Goal: Task Accomplishment & Management: Manage account settings

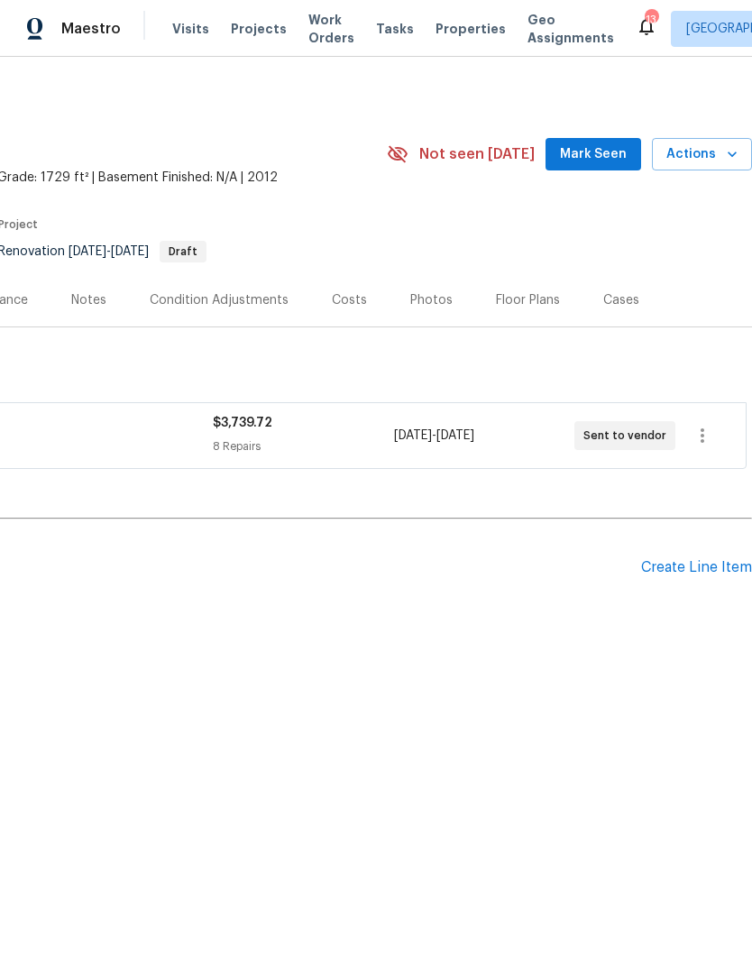
scroll to position [0, 267]
click at [698, 446] on icon "button" at bounding box center [703, 436] width 22 height 22
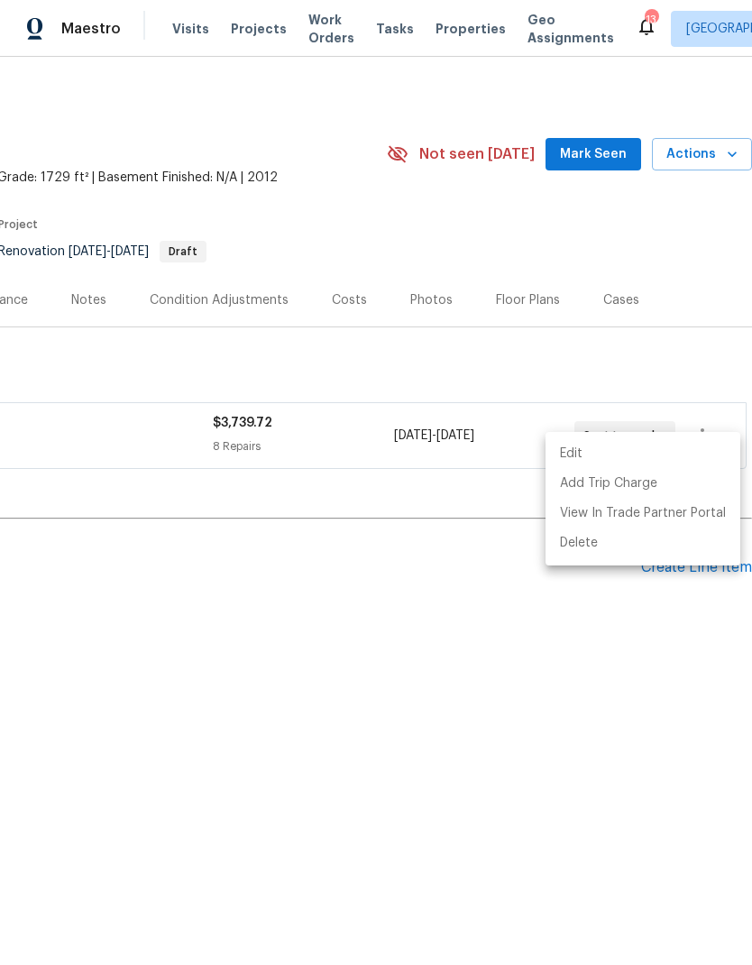
click at [633, 457] on li "Edit" at bounding box center [643, 454] width 195 height 30
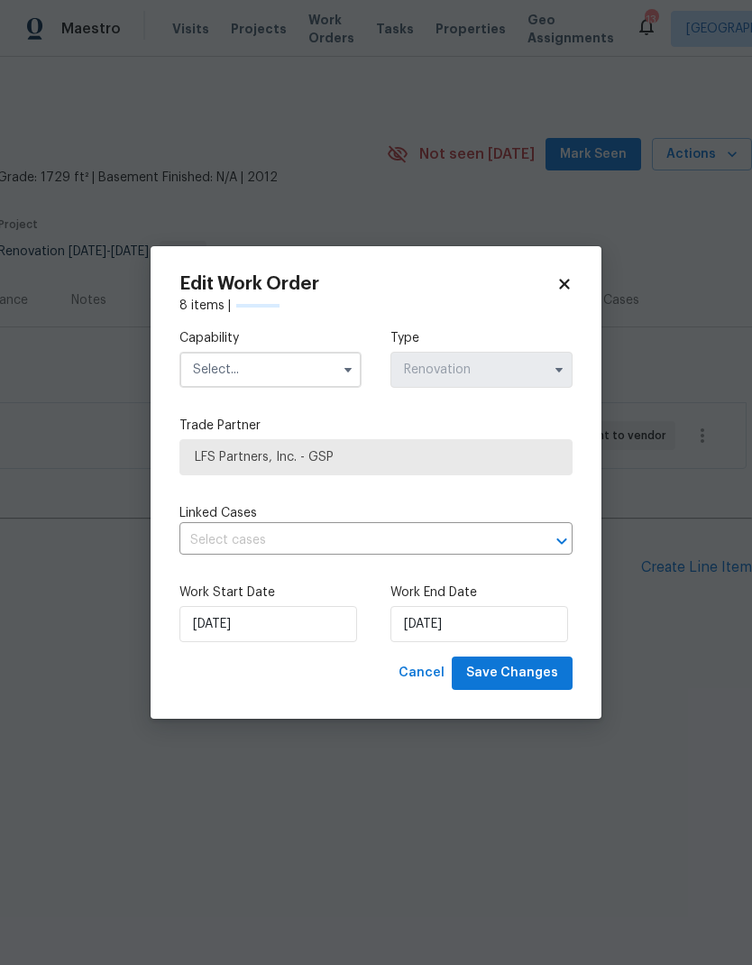
click at [221, 365] on input "text" at bounding box center [270, 370] width 182 height 36
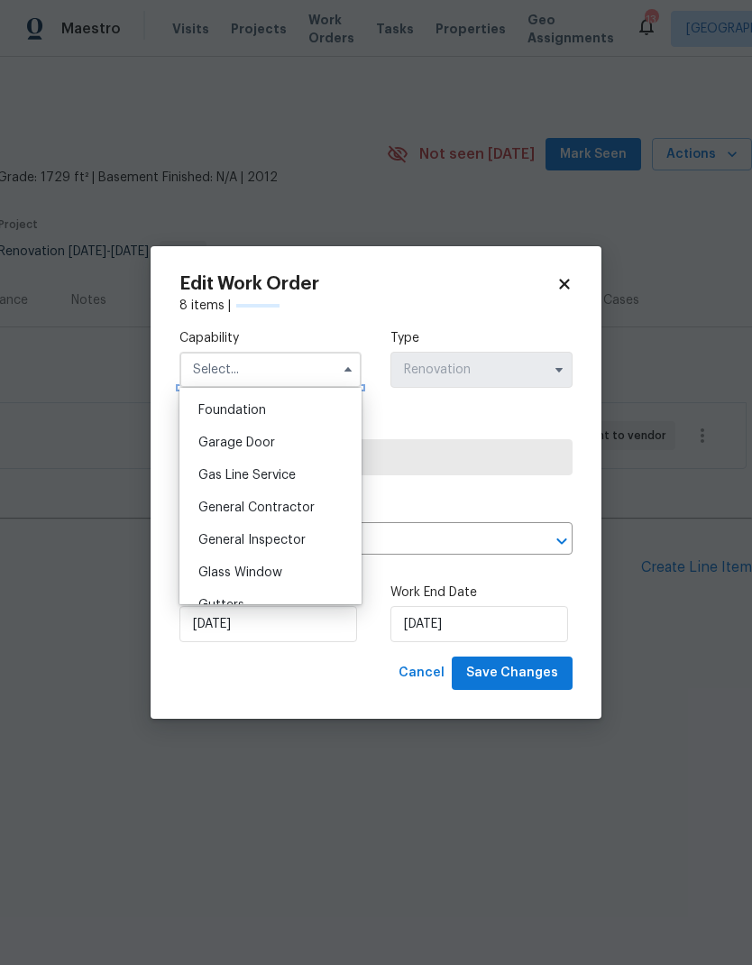
scroll to position [768, 0]
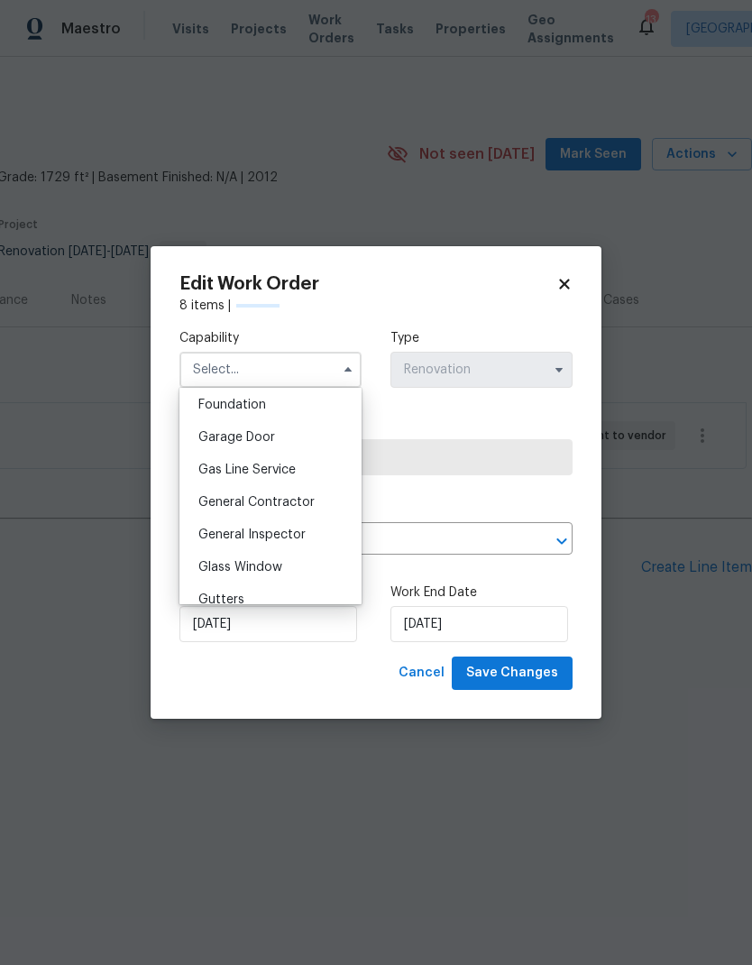
click at [219, 510] on div "General Contractor" at bounding box center [270, 502] width 173 height 32
type input "General Contractor"
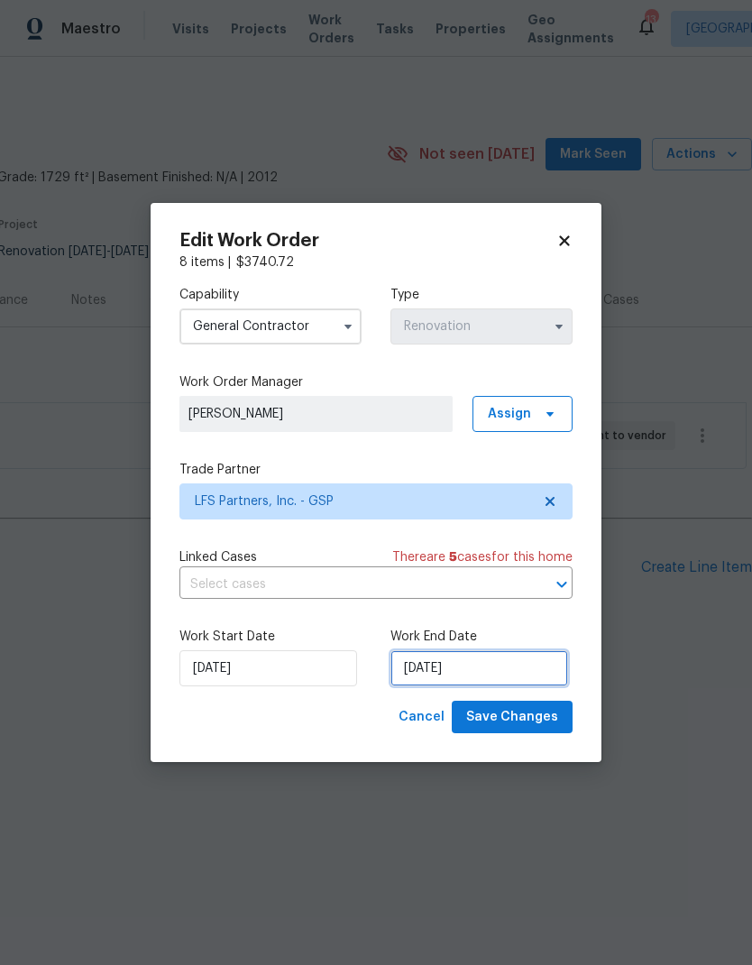
click at [463, 673] on input "[DATE]" at bounding box center [480, 668] width 178 height 36
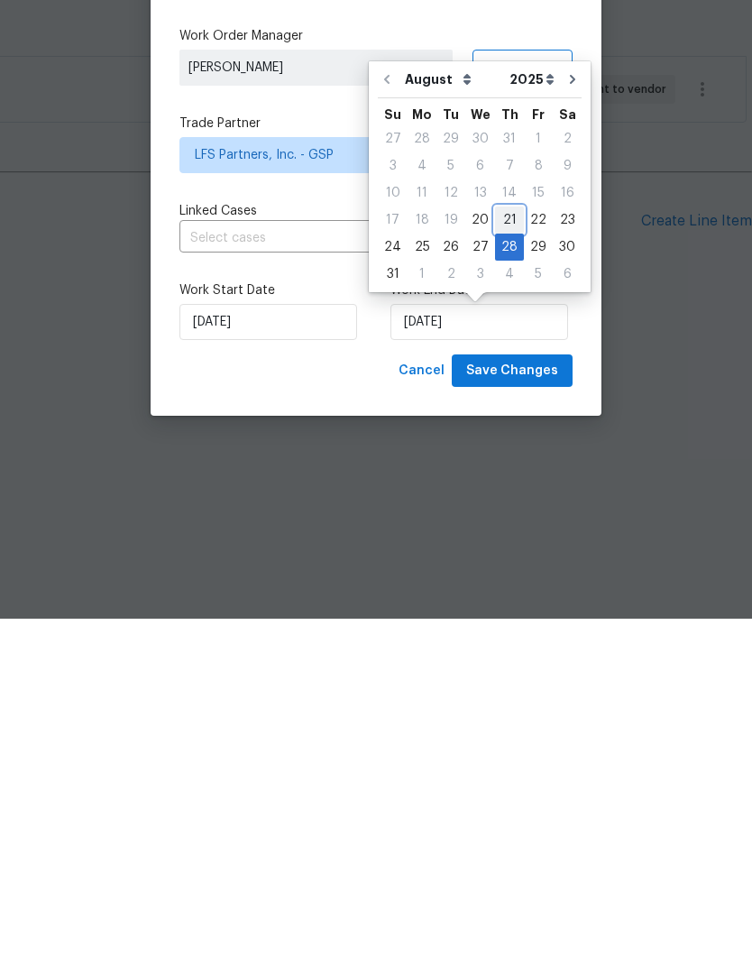
click at [503, 554] on div "21" at bounding box center [509, 566] width 29 height 25
type input "[DATE]"
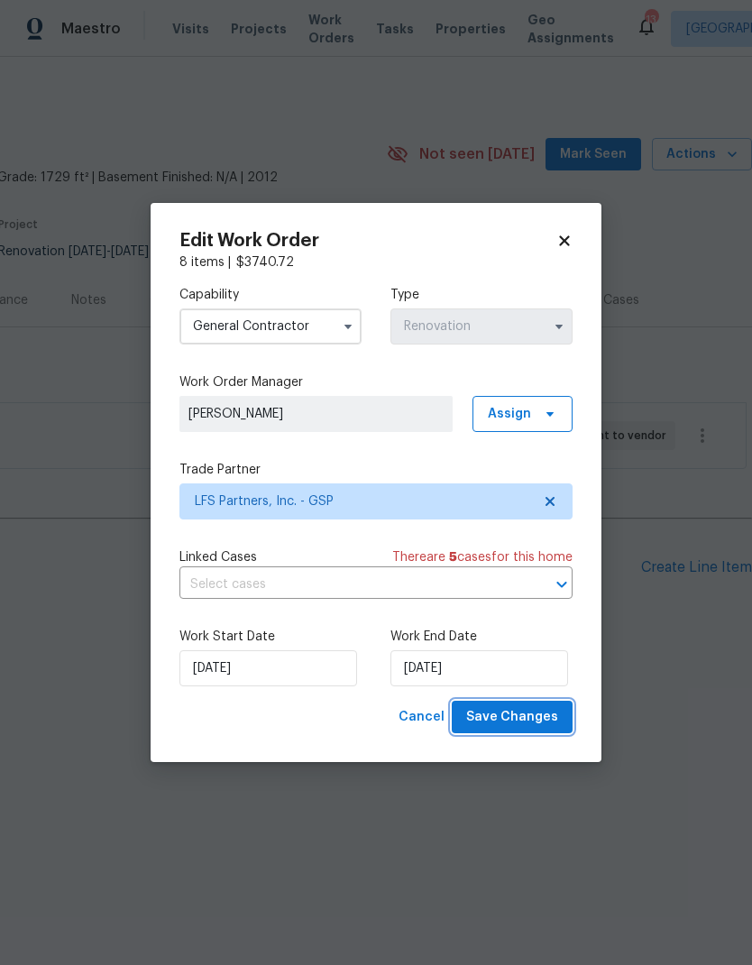
click at [547, 720] on span "Save Changes" at bounding box center [512, 717] width 92 height 23
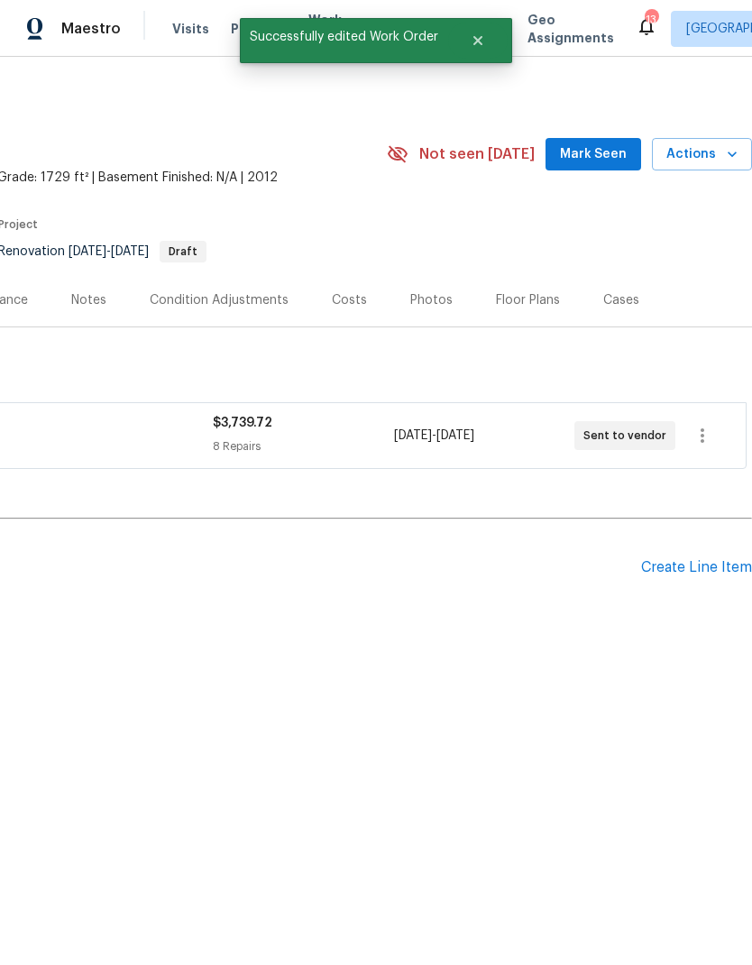
scroll to position [0, 267]
click at [701, 446] on icon "button" at bounding box center [703, 436] width 22 height 22
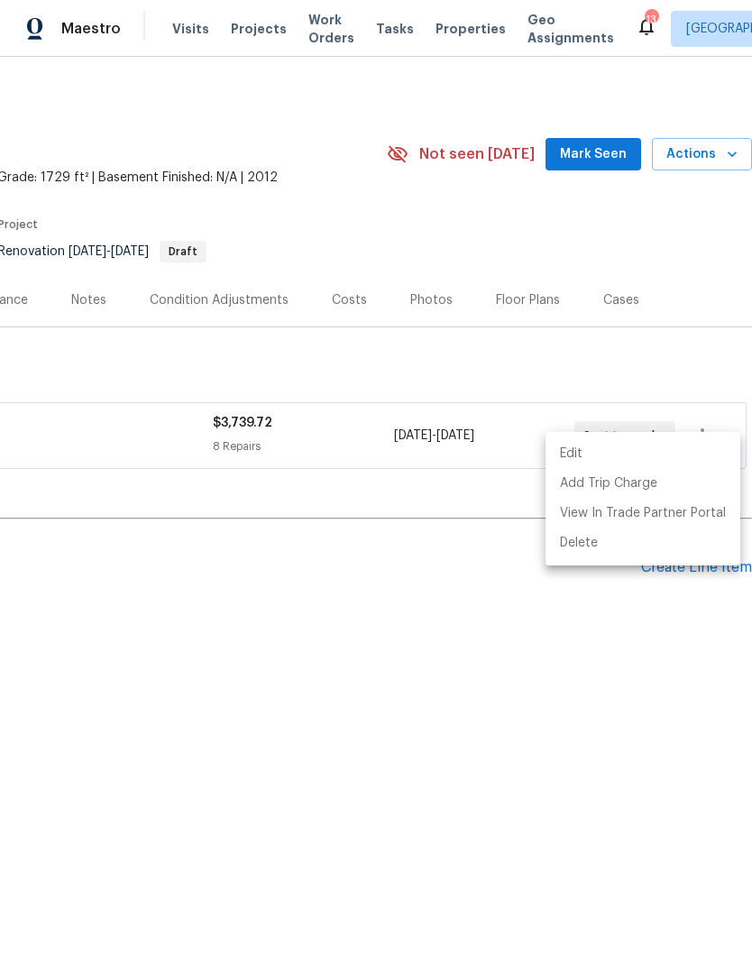
click at [487, 523] on div at bounding box center [376, 482] width 752 height 965
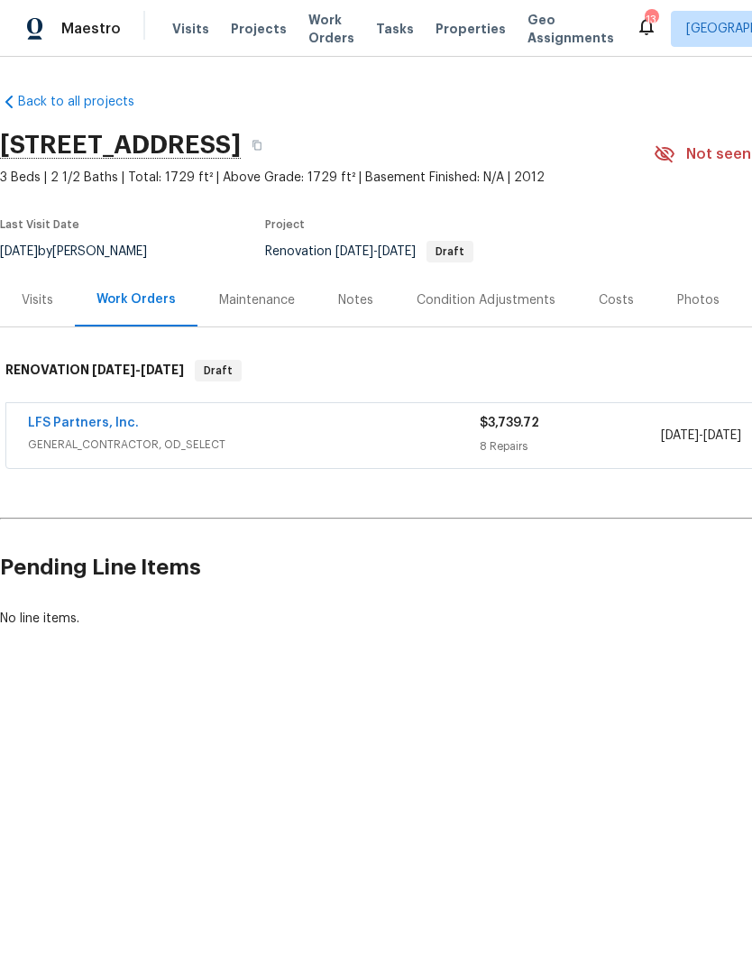
scroll to position [0, 0]
click at [58, 429] on link "LFS Partners, Inc." at bounding box center [83, 423] width 111 height 13
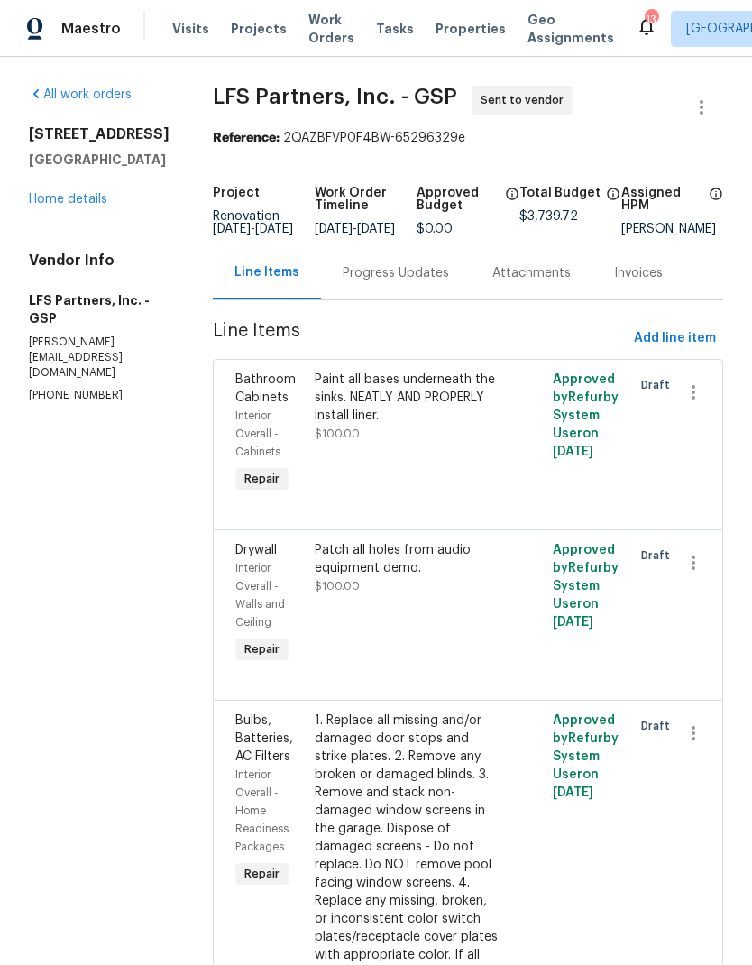
click at [445, 280] on div "Progress Updates" at bounding box center [396, 272] width 150 height 53
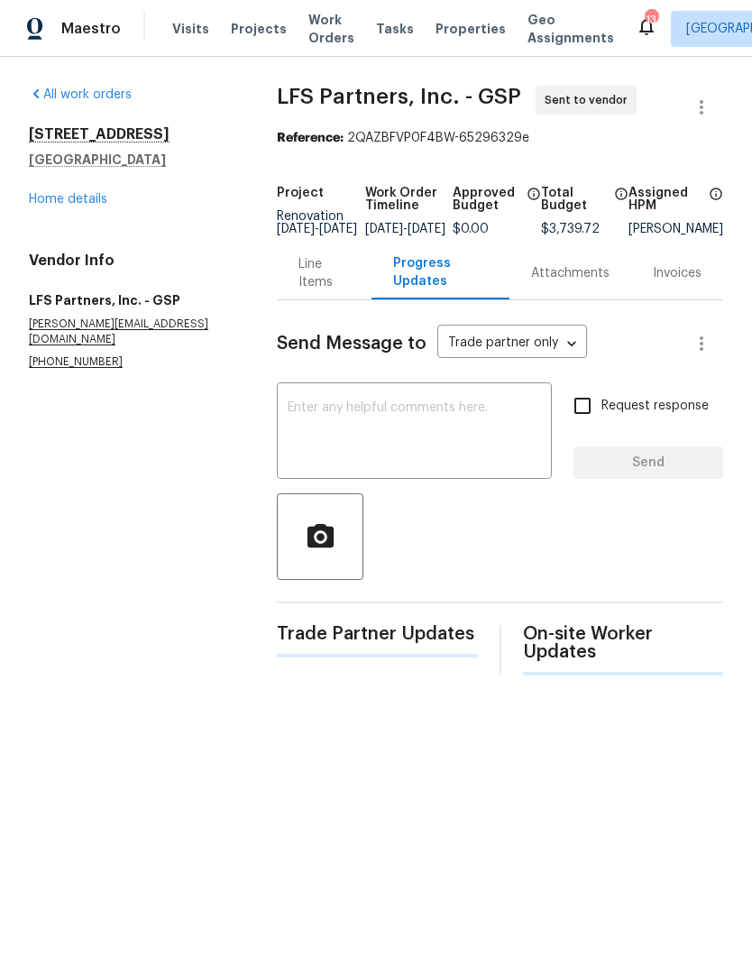
click at [464, 428] on textarea at bounding box center [414, 432] width 253 height 63
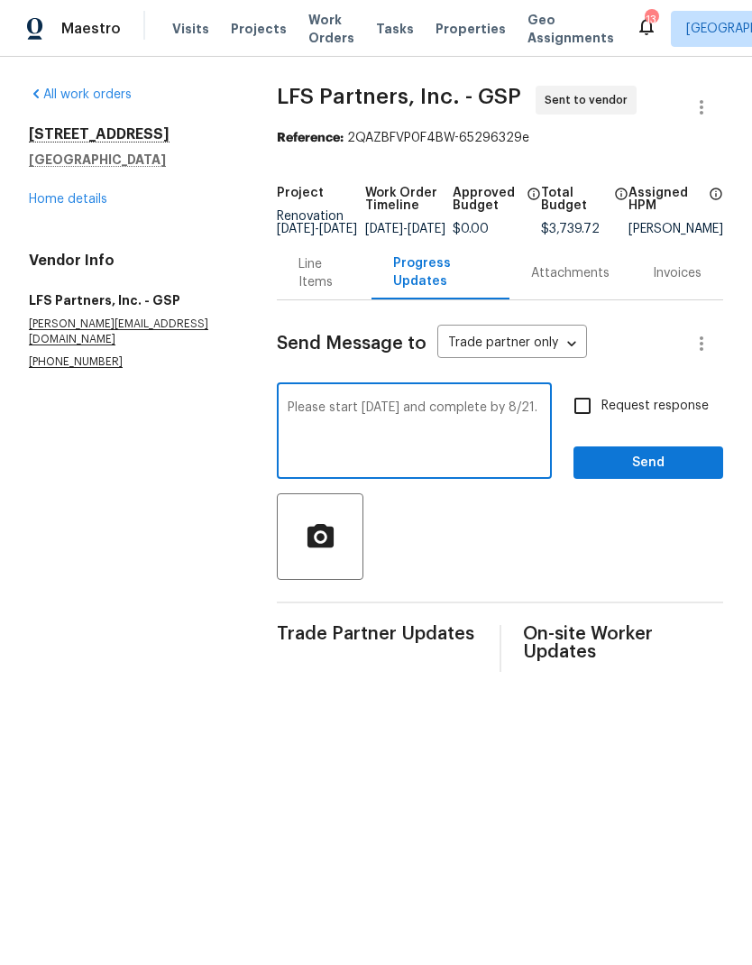
type textarea "Please start [DATE] and complete by 8/21."
click at [582, 425] on input "Request response" at bounding box center [583, 406] width 38 height 38
checkbox input "true"
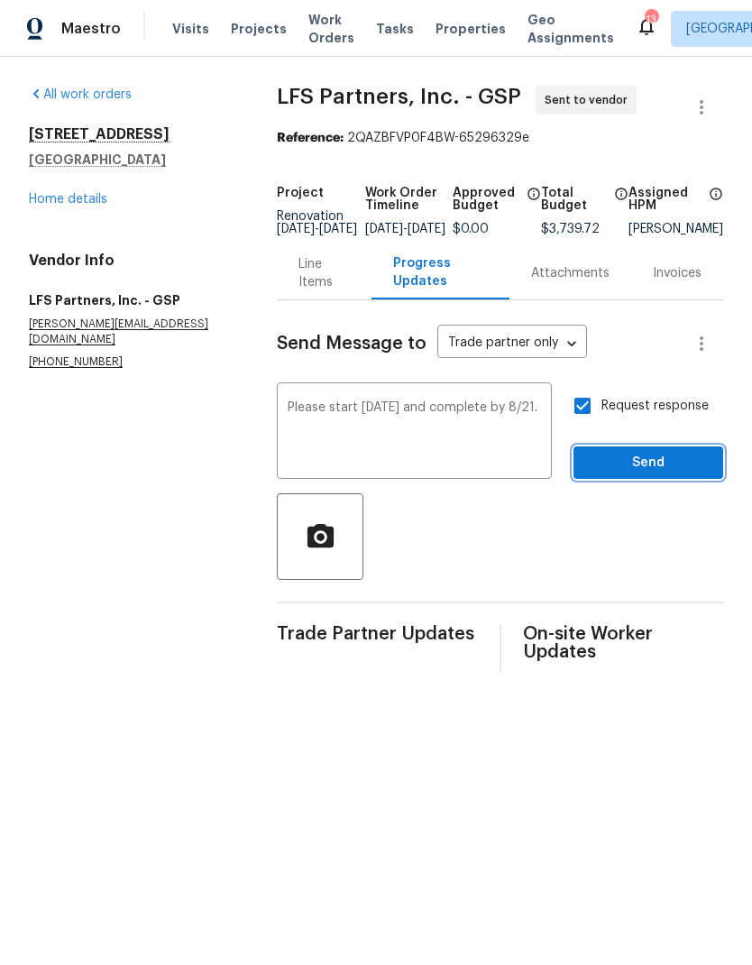
click at [678, 465] on span "Send" at bounding box center [648, 463] width 121 height 23
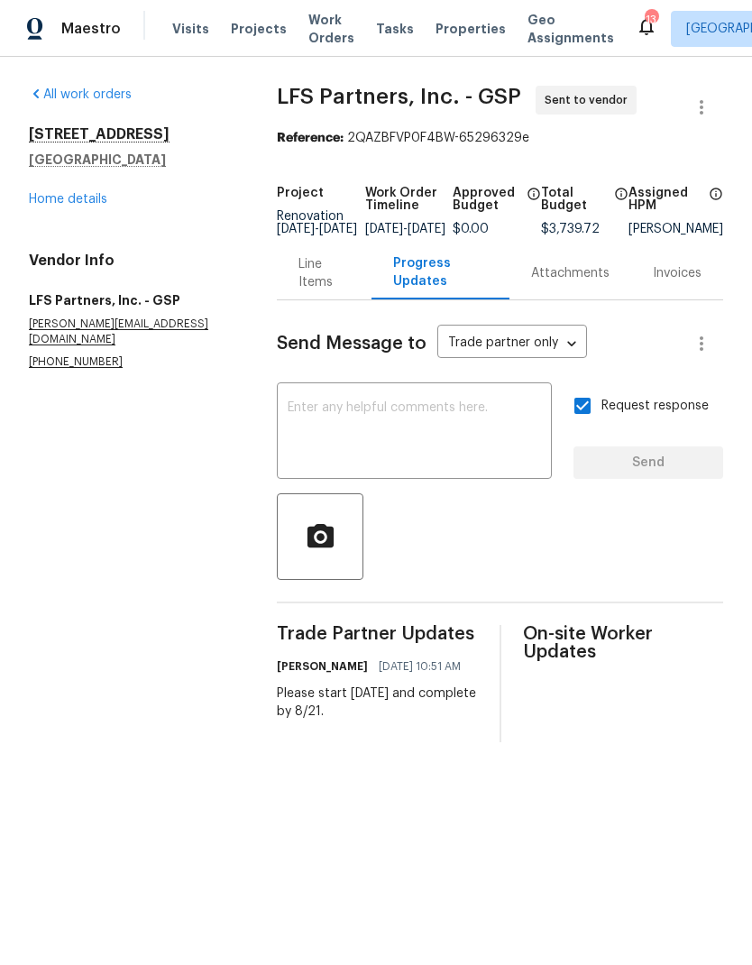
click at [51, 205] on link "Home details" at bounding box center [68, 199] width 78 height 13
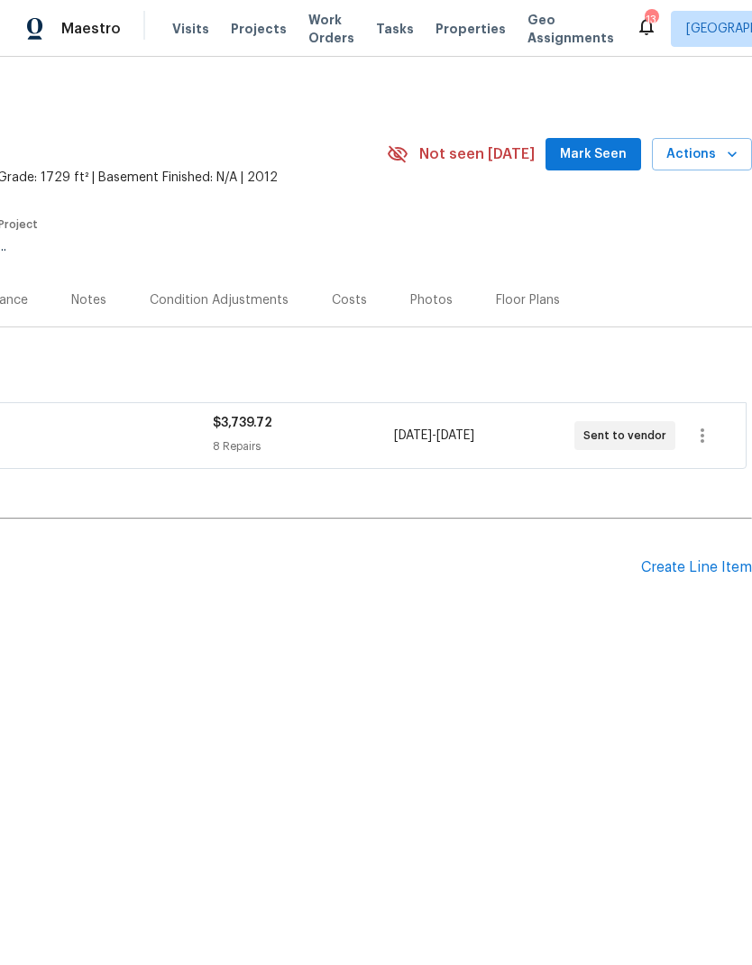
scroll to position [0, 267]
click at [720, 576] on div "Create Line Item" at bounding box center [696, 567] width 111 height 17
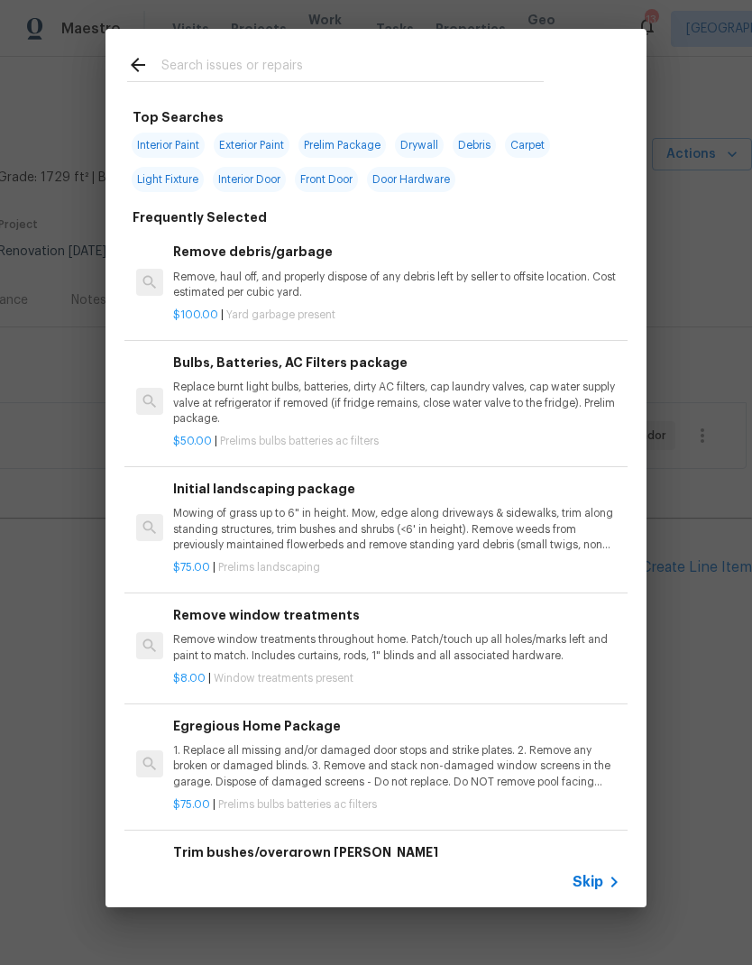
click at [189, 78] on input "text" at bounding box center [352, 67] width 382 height 27
type input "Flooring"
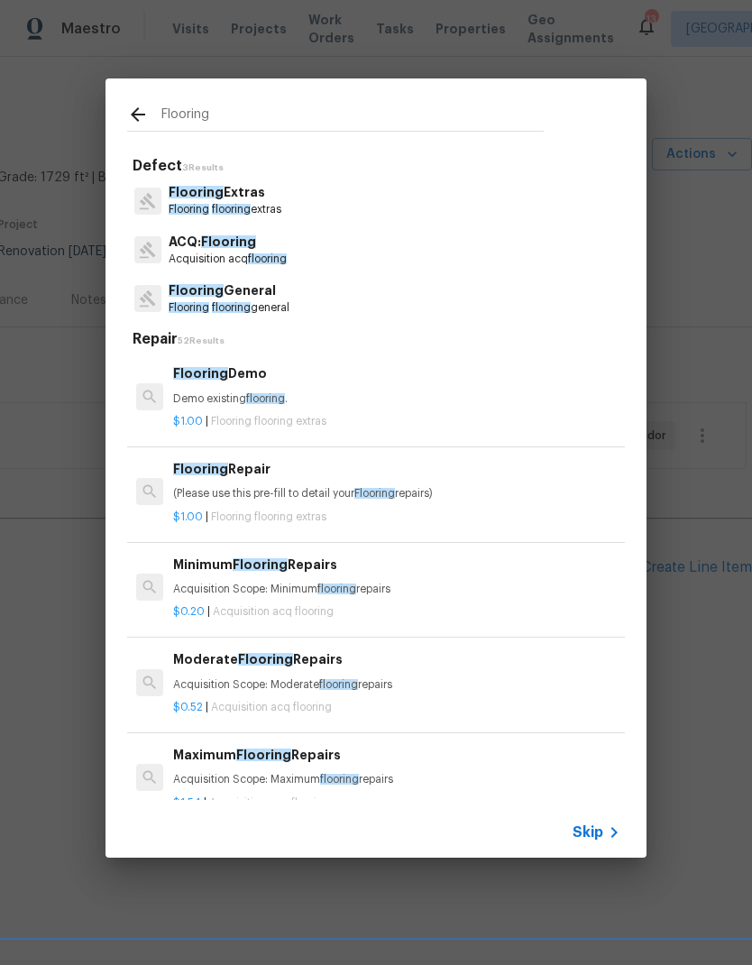
click at [198, 298] on p "Flooring General" at bounding box center [229, 290] width 121 height 19
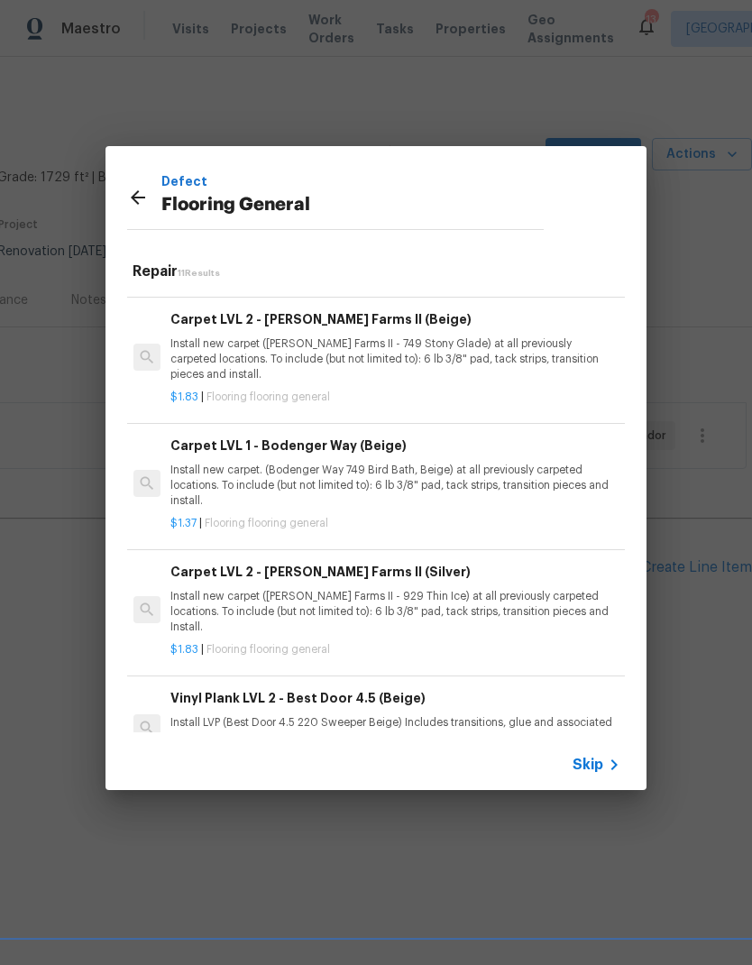
scroll to position [660, 3]
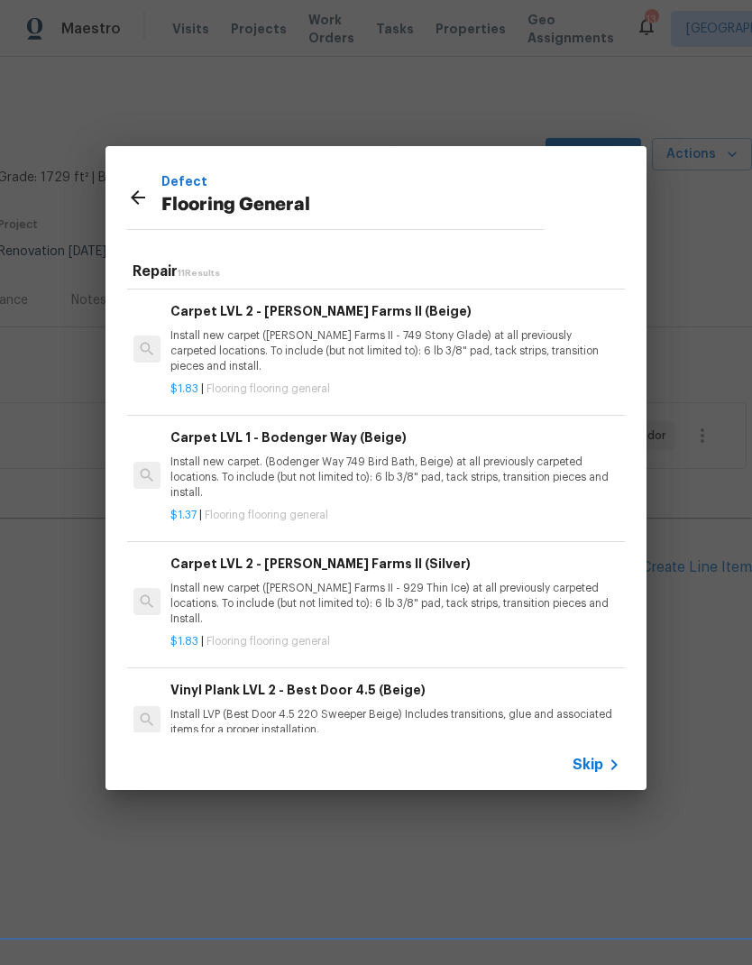
click at [203, 458] on p "Install new carpet. (Bodenger Way 749 Bird Bath, Beige) at all previously carpe…" at bounding box center [393, 478] width 447 height 46
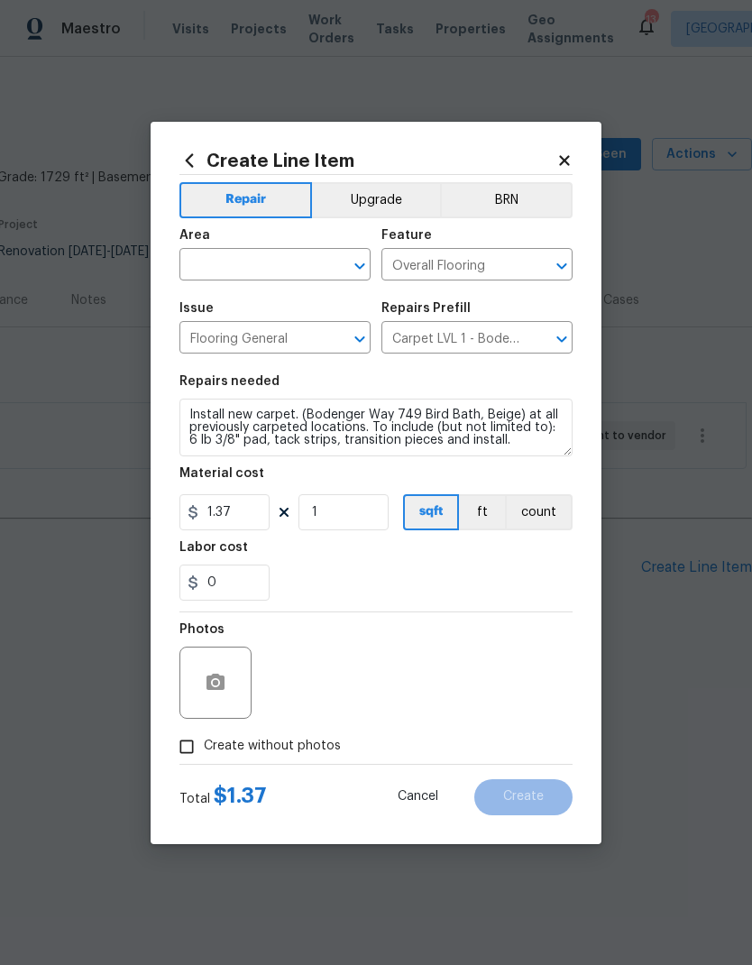
click at [208, 265] on input "text" at bounding box center [249, 267] width 141 height 28
click at [217, 326] on li "Interior Overall" at bounding box center [274, 336] width 191 height 30
type input "Interior Overall"
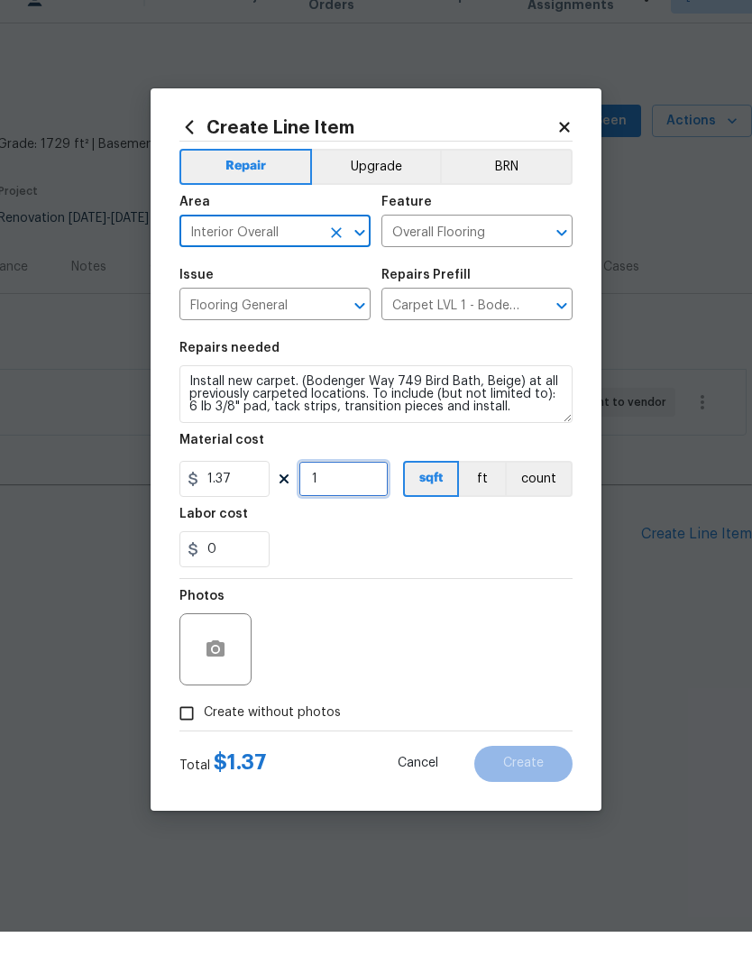
click at [335, 494] on input "1" at bounding box center [344, 512] width 90 height 36
type input "1000"
click at [505, 565] on div "0" at bounding box center [375, 583] width 393 height 36
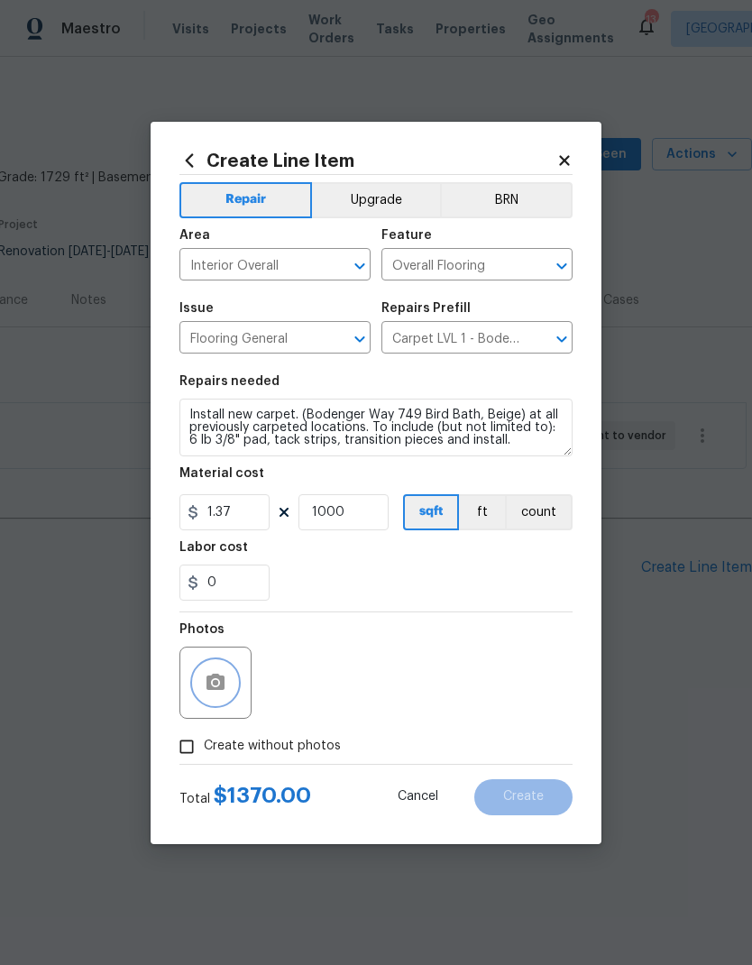
click at [216, 688] on icon "button" at bounding box center [216, 682] width 18 height 16
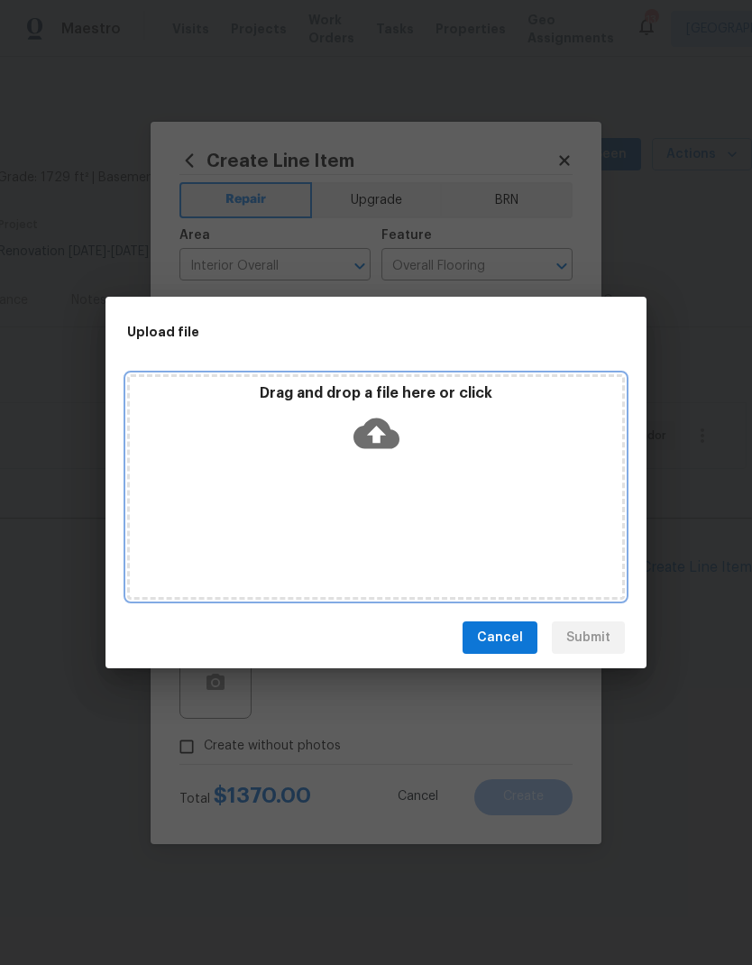
click at [381, 449] on icon at bounding box center [377, 433] width 46 height 46
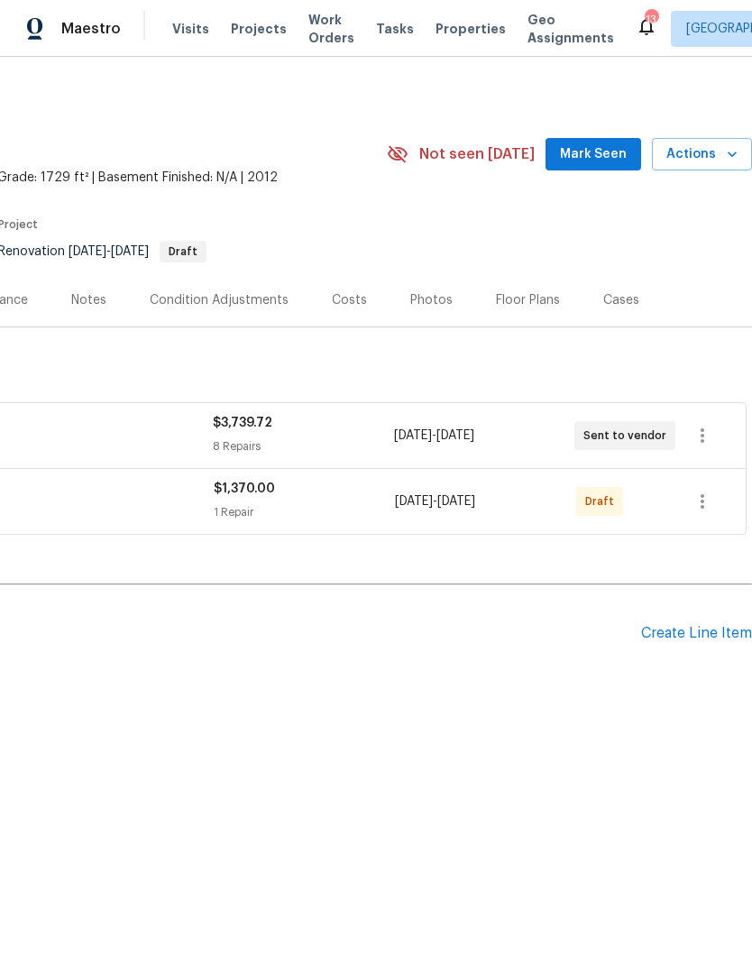
scroll to position [0, 267]
click at [700, 512] on icon "button" at bounding box center [703, 502] width 22 height 22
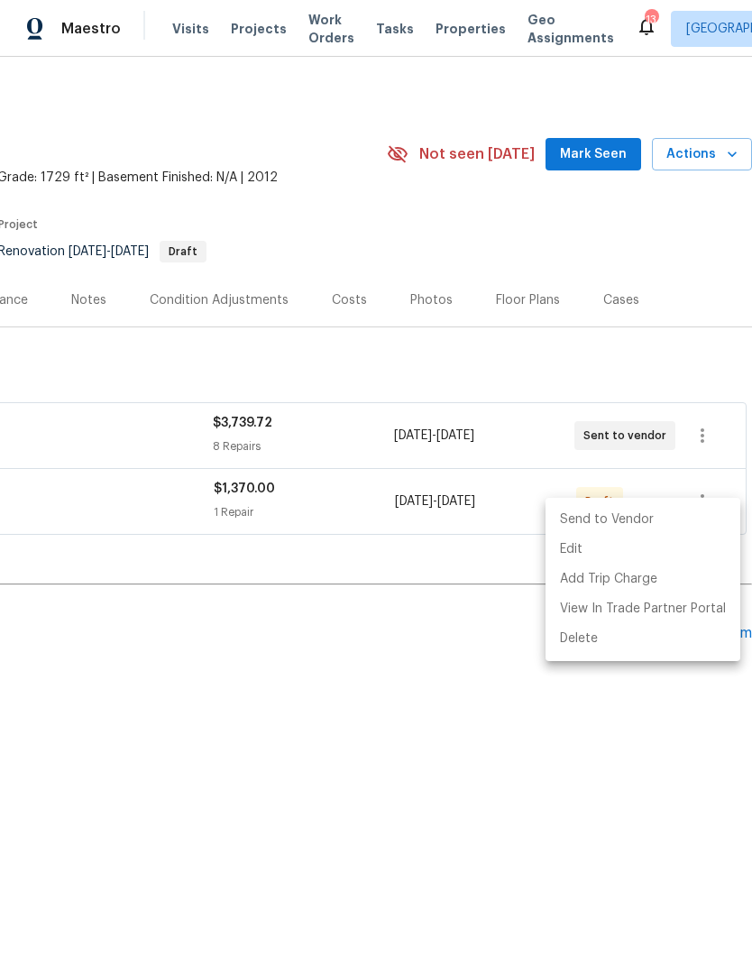
click at [644, 520] on li "Send to Vendor" at bounding box center [643, 520] width 195 height 30
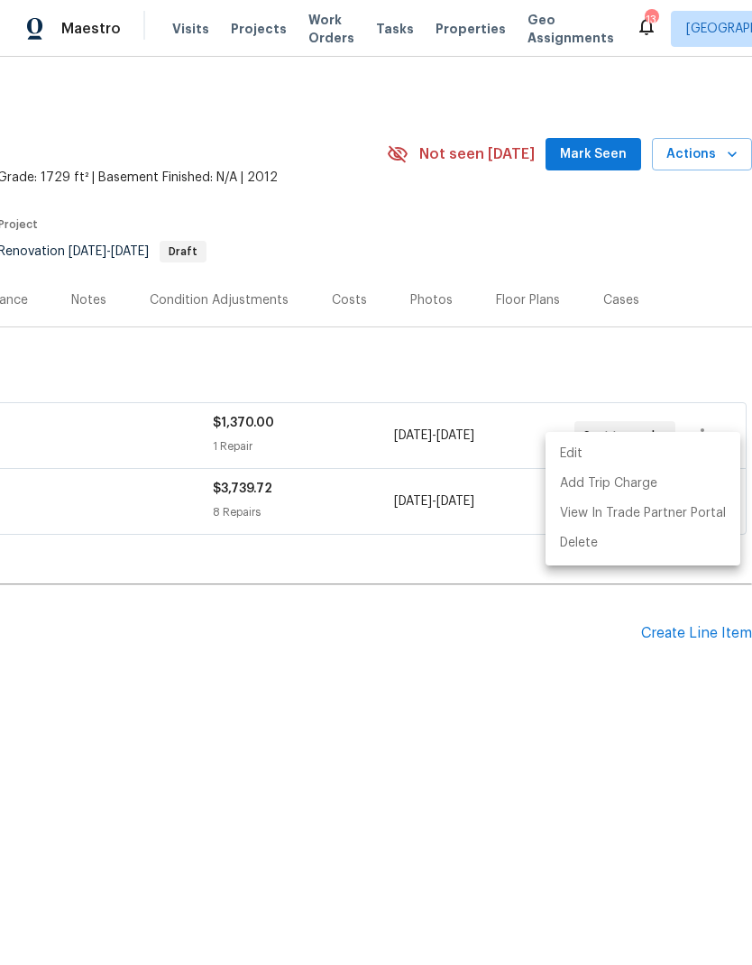
click at [652, 335] on div at bounding box center [376, 482] width 752 height 965
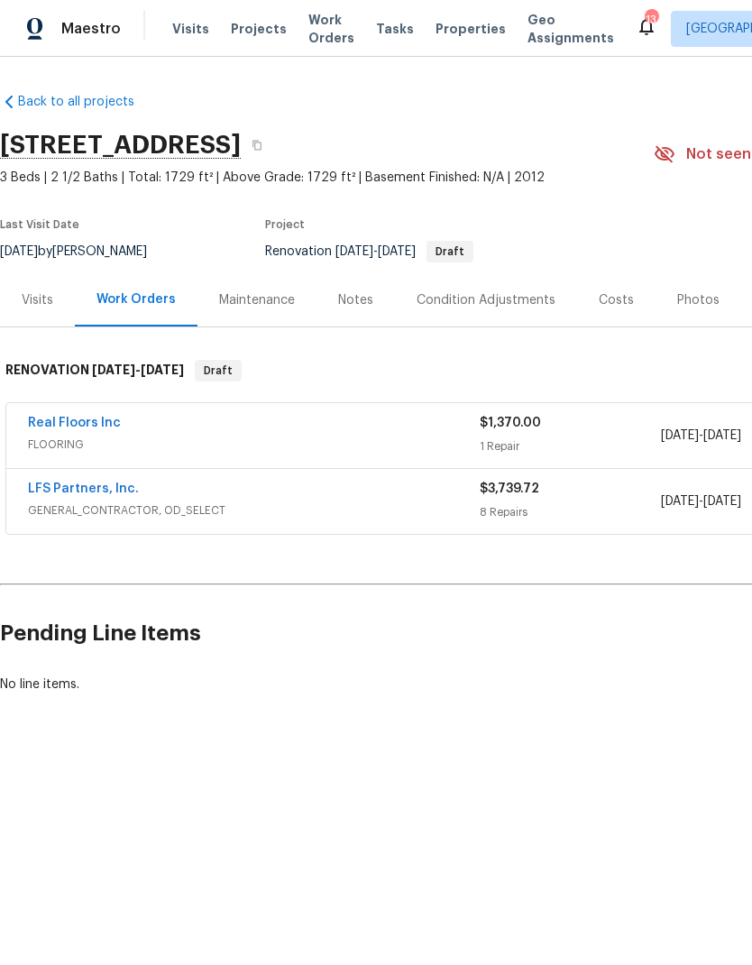
scroll to position [0, 0]
click at [55, 429] on link "Real Floors Inc" at bounding box center [74, 423] width 93 height 13
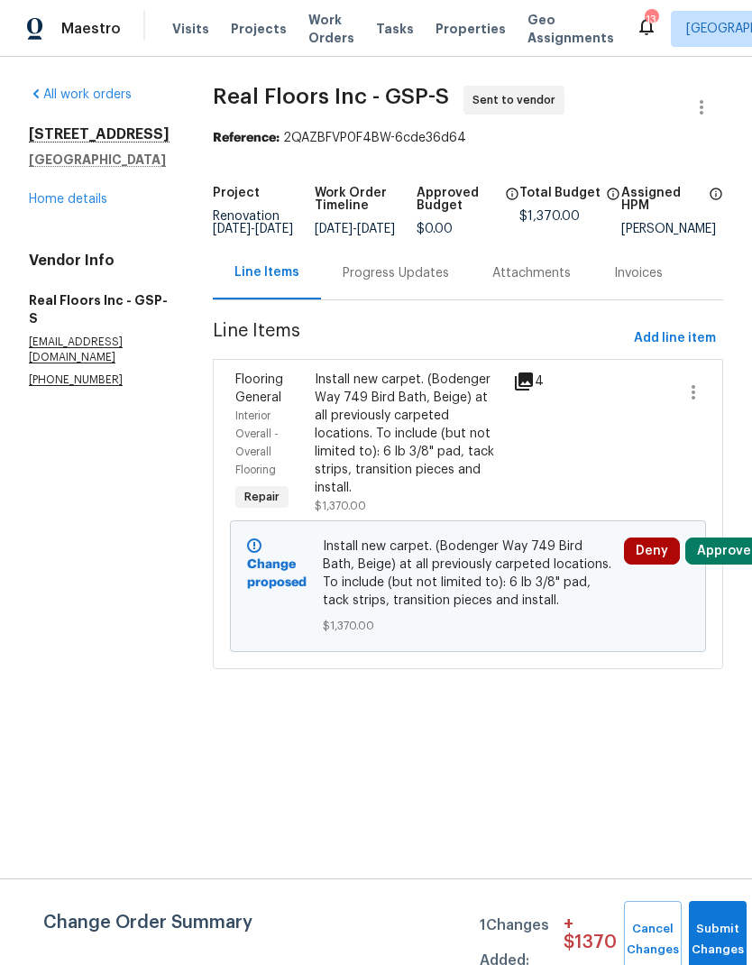
click at [429, 282] on div "Progress Updates" at bounding box center [396, 273] width 106 height 18
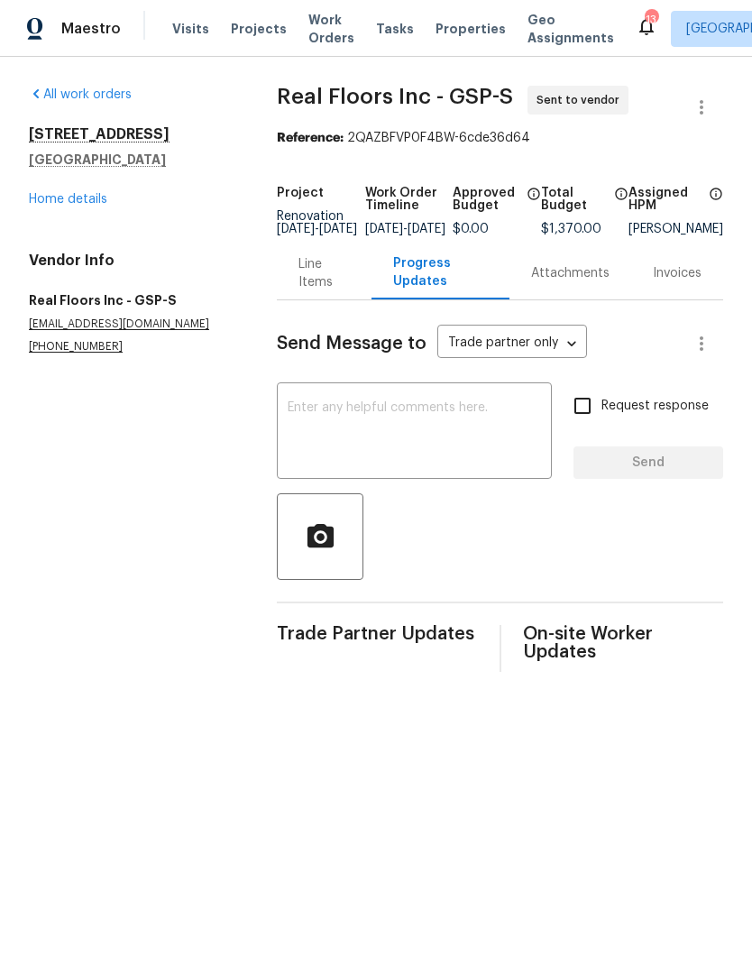
click at [448, 464] on textarea at bounding box center [414, 432] width 253 height 63
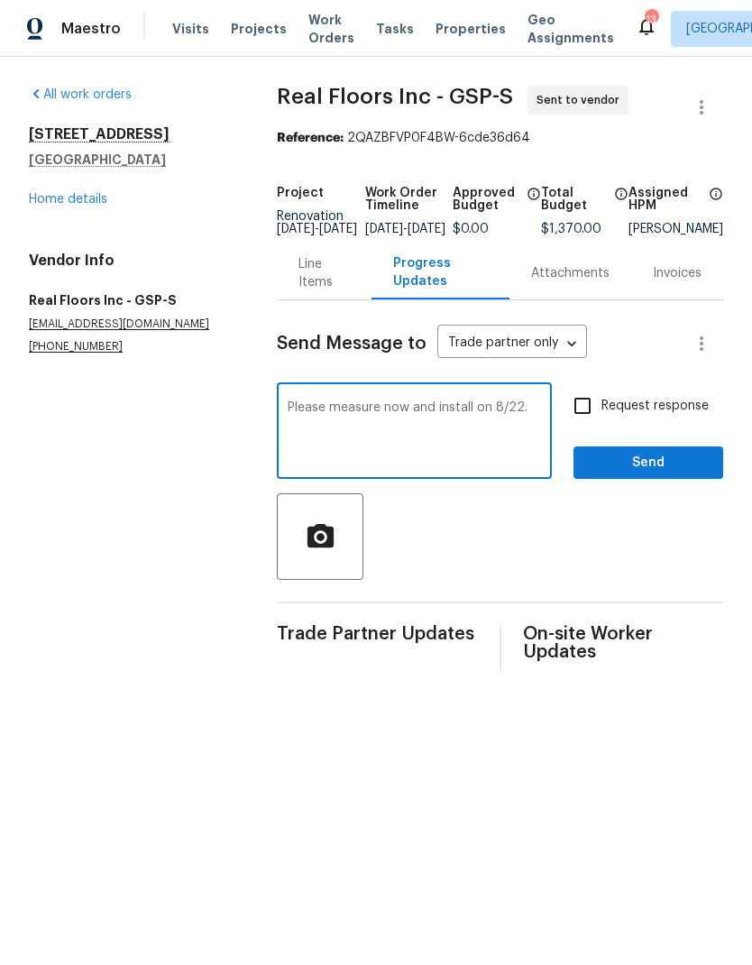
type textarea "Please measure now and install on 8/22."
click at [593, 421] on input "Request response" at bounding box center [583, 406] width 38 height 38
checkbox input "true"
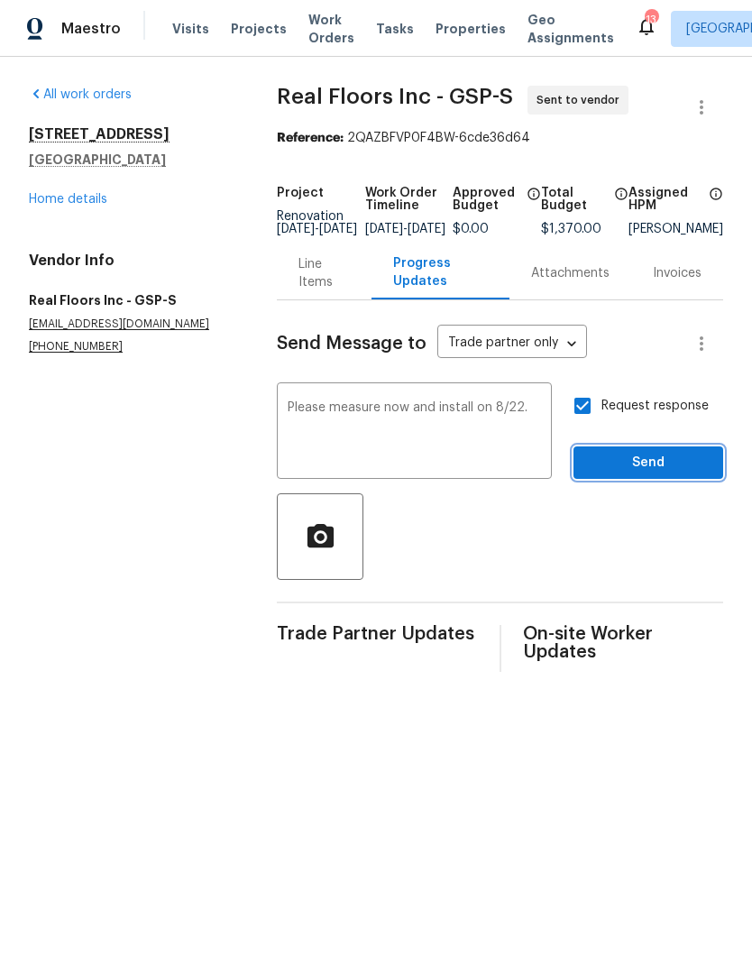
click at [666, 474] on span "Send" at bounding box center [648, 463] width 121 height 23
